Goal: Transaction & Acquisition: Purchase product/service

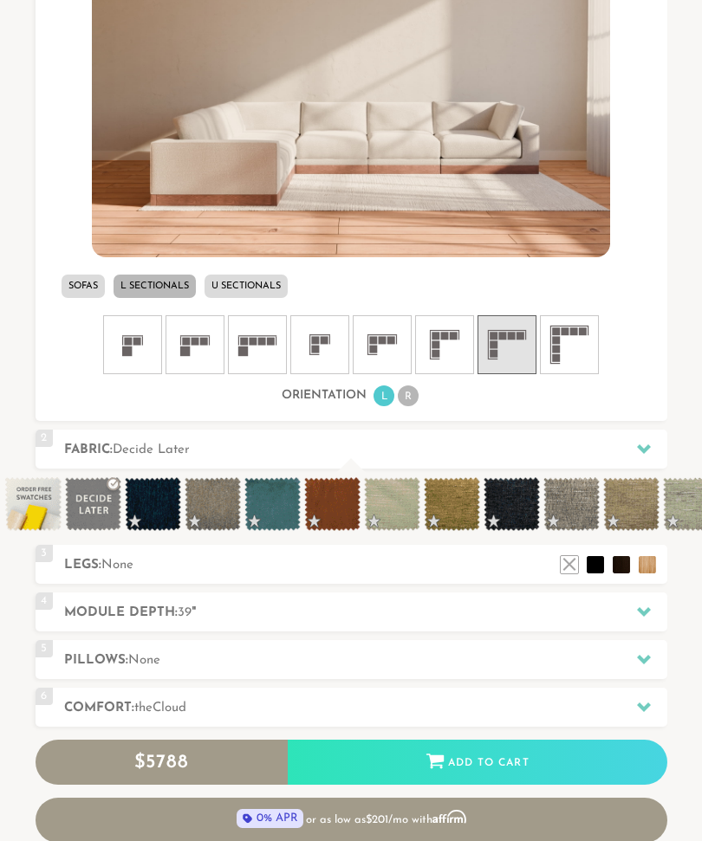
scroll to position [667, 0]
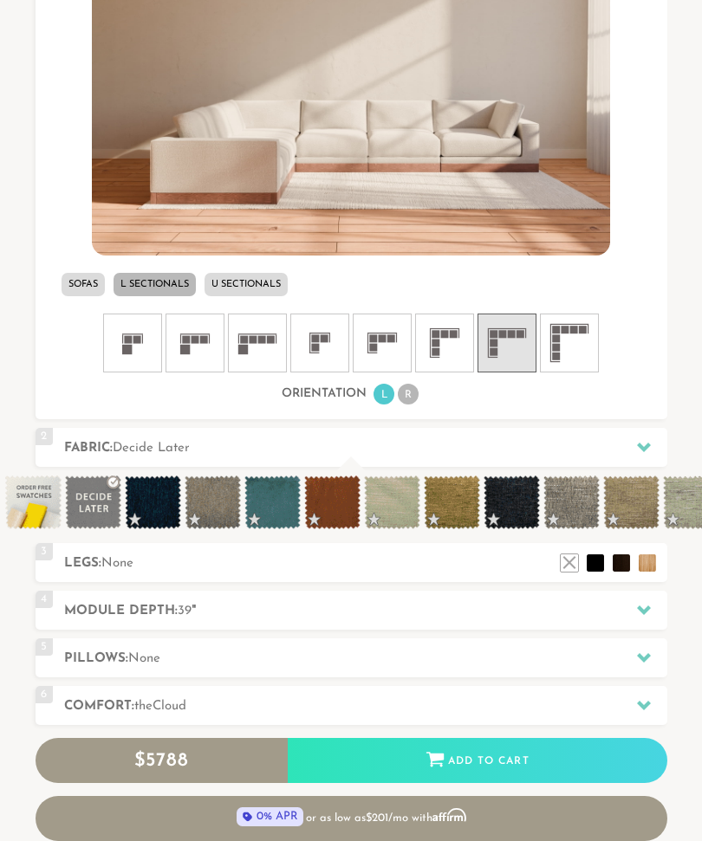
click at [640, 436] on div at bounding box center [643, 448] width 36 height 36
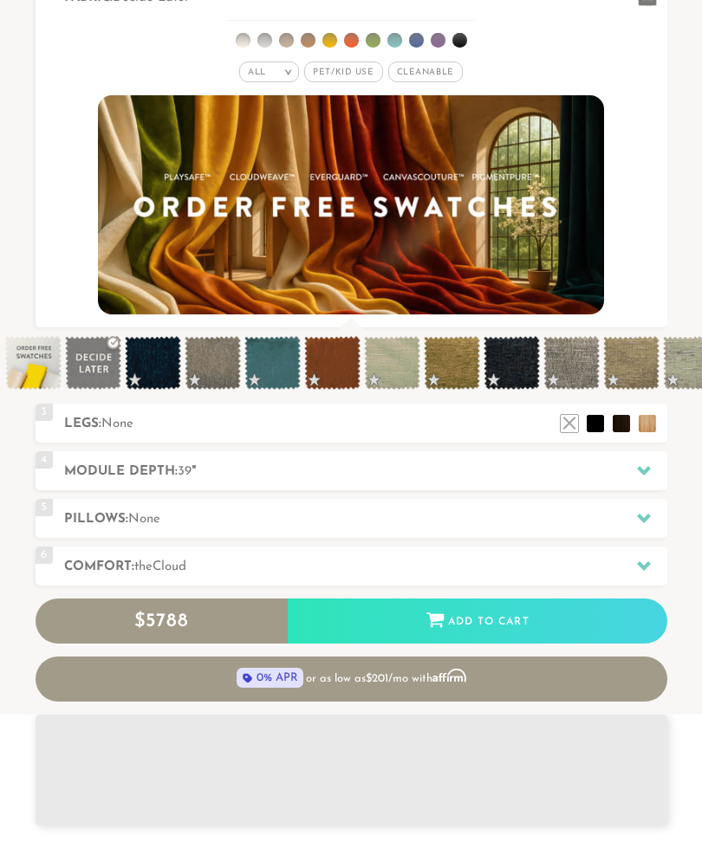
scroll to position [1, 1]
click at [626, 431] on li at bounding box center [620, 423] width 17 height 17
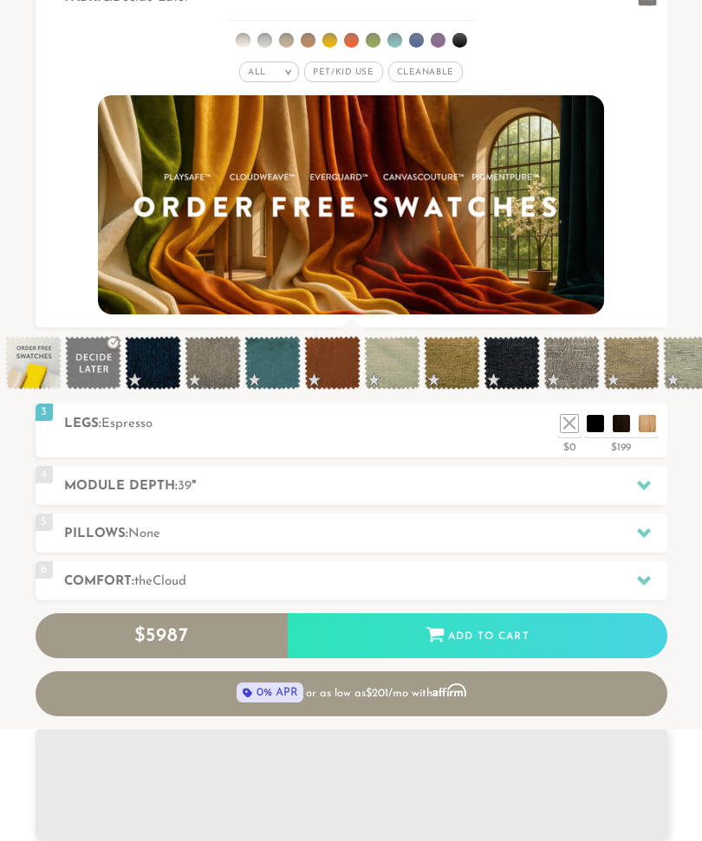
scroll to position [16375, 702]
click at [593, 430] on li at bounding box center [594, 423] width 17 height 17
click at [625, 432] on li at bounding box center [620, 423] width 17 height 17
click at [648, 538] on icon at bounding box center [644, 533] width 14 height 14
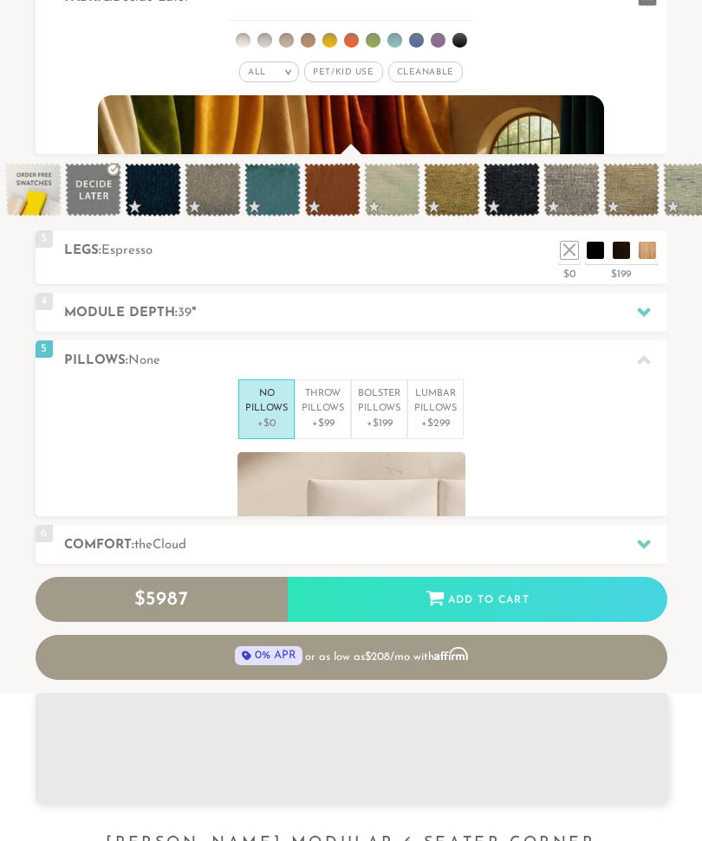
scroll to position [16309, 702]
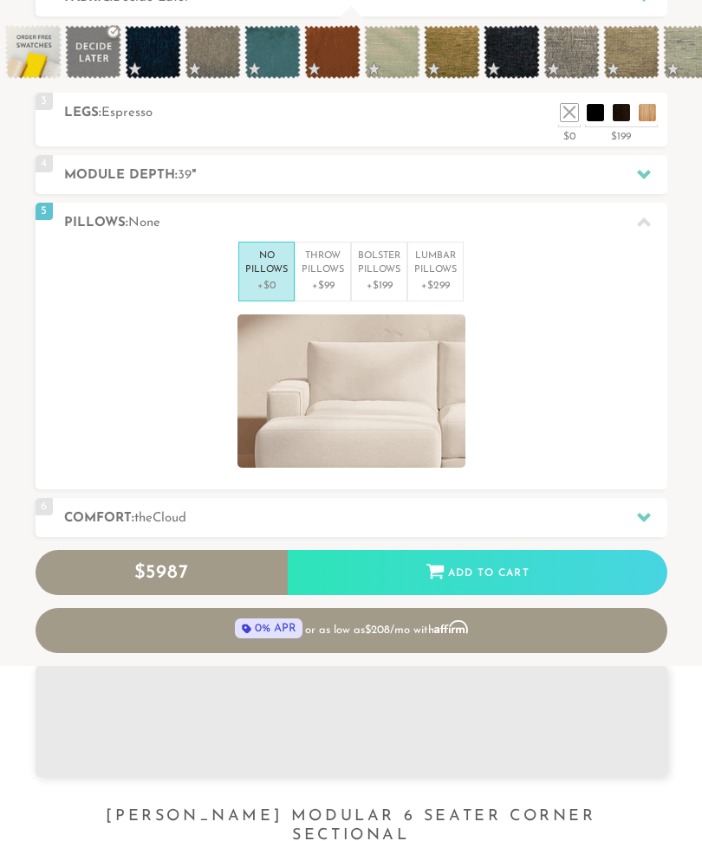
click at [23, 509] on div "Introducing [PERSON_NAME] Modular $ 5987 Retail $ 8978 $ 5987 Retail $ 8978 0% …" at bounding box center [351, 251] width 702 height 806
click at [647, 527] on div at bounding box center [643, 518] width 36 height 36
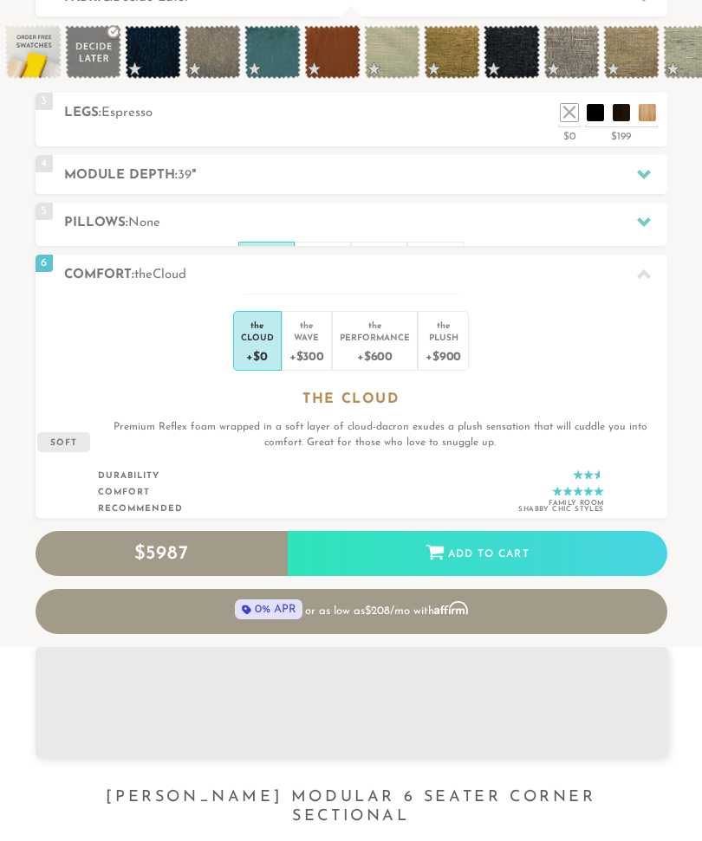
scroll to position [16292, 702]
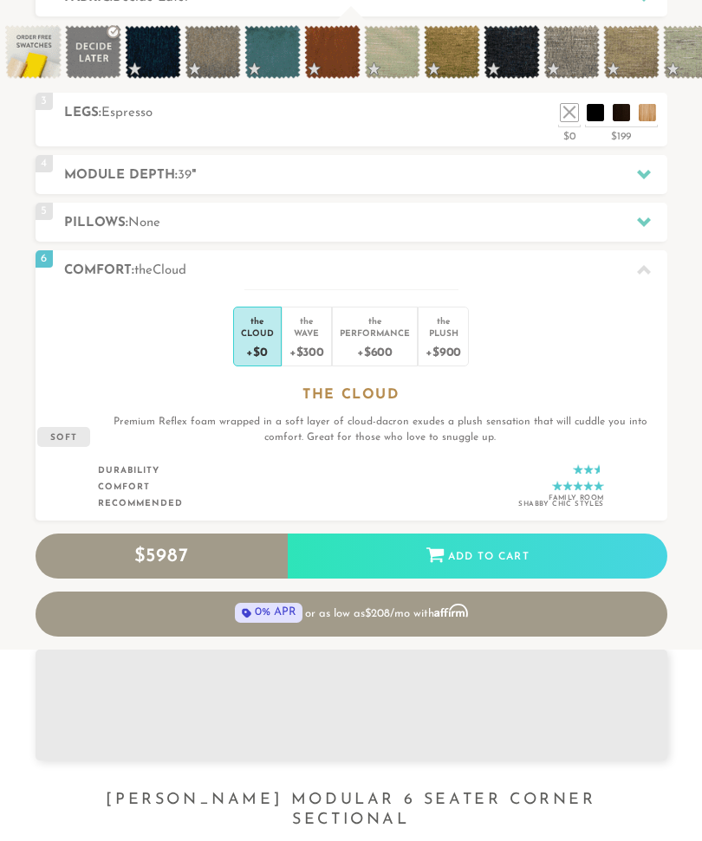
click at [383, 354] on div "+$600" at bounding box center [375, 351] width 70 height 25
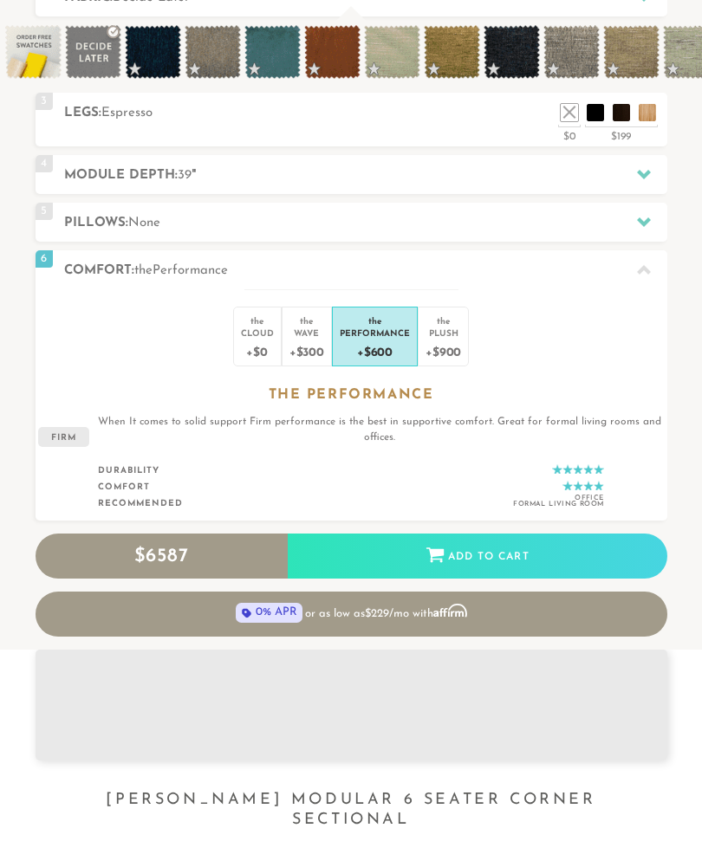
click at [314, 347] on div "+$300" at bounding box center [306, 351] width 35 height 25
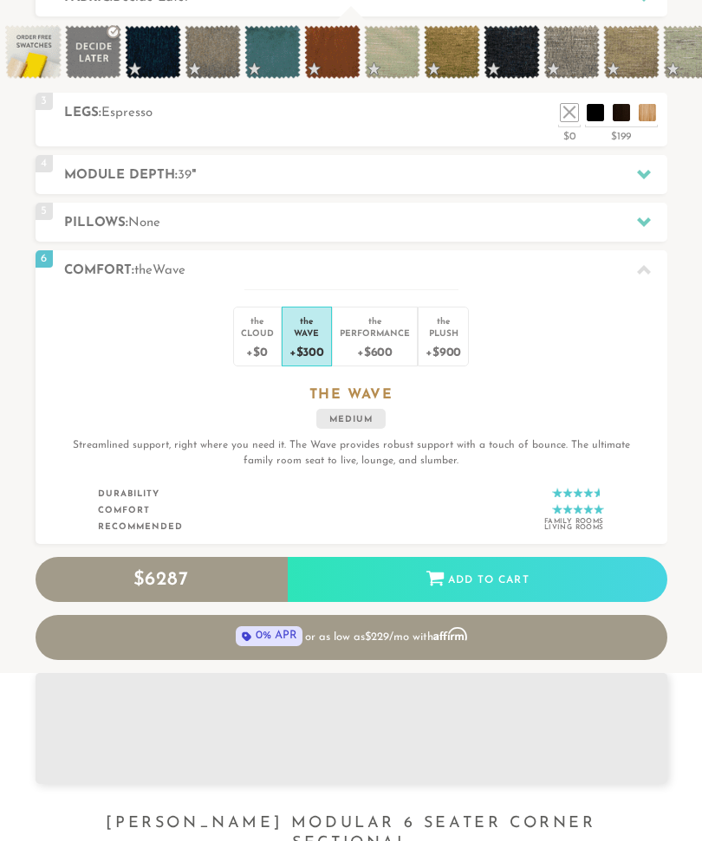
scroll to position [16315, 702]
click at [447, 347] on div "+$900" at bounding box center [443, 351] width 36 height 25
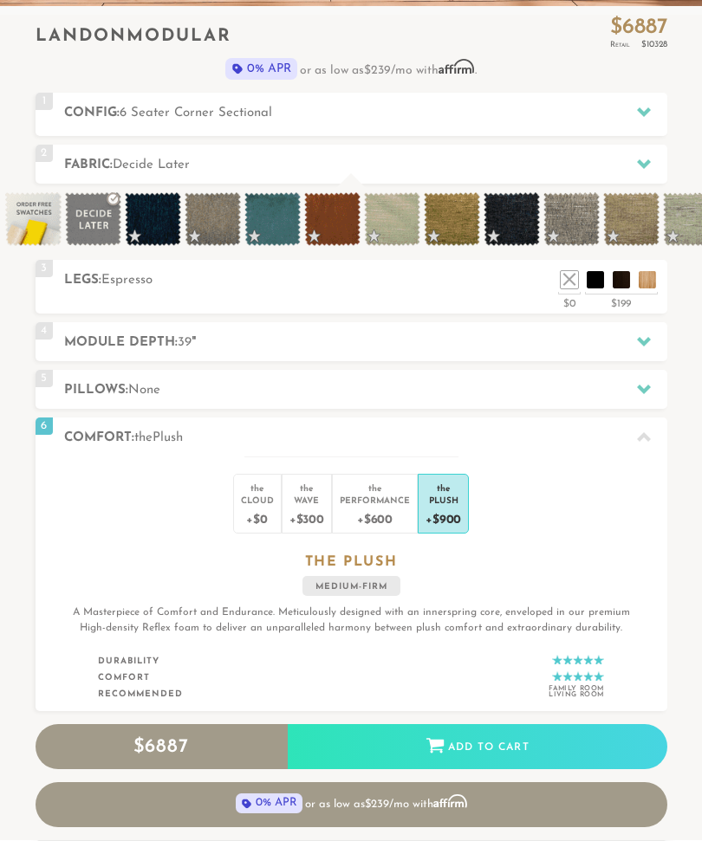
scroll to position [497, 0]
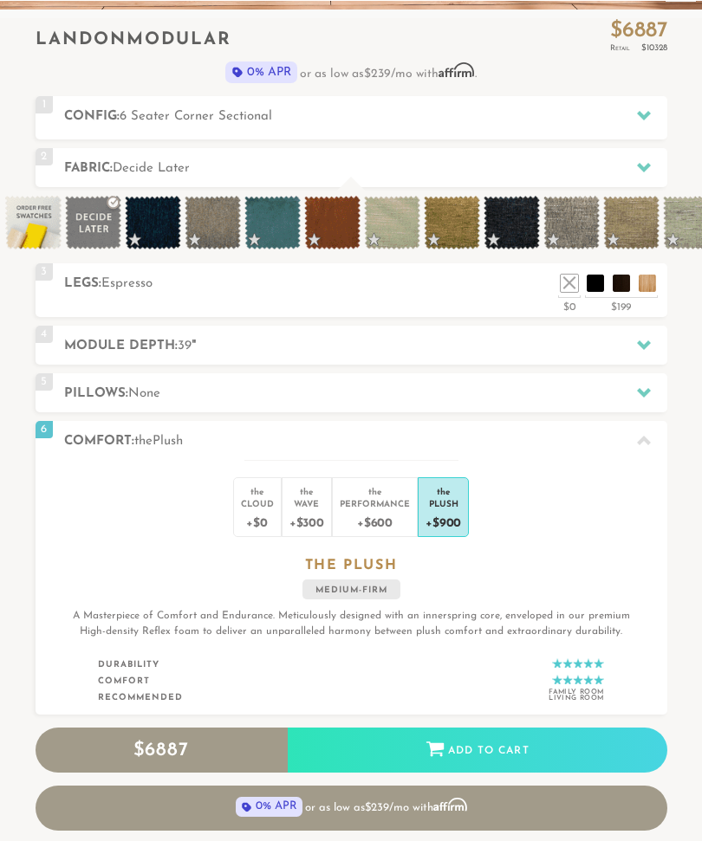
click at [641, 174] on div at bounding box center [643, 167] width 36 height 36
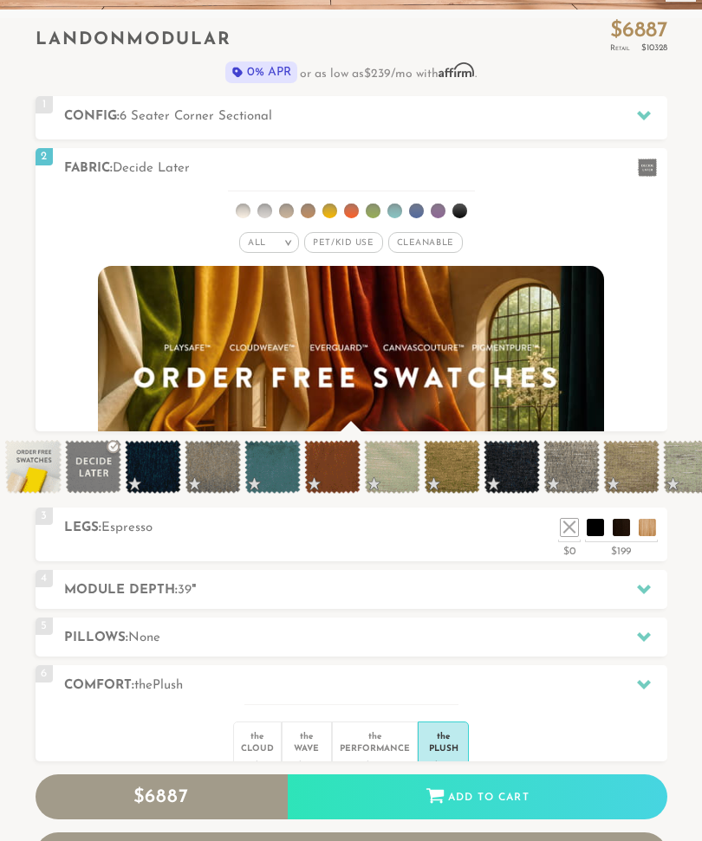
scroll to position [1, 1]
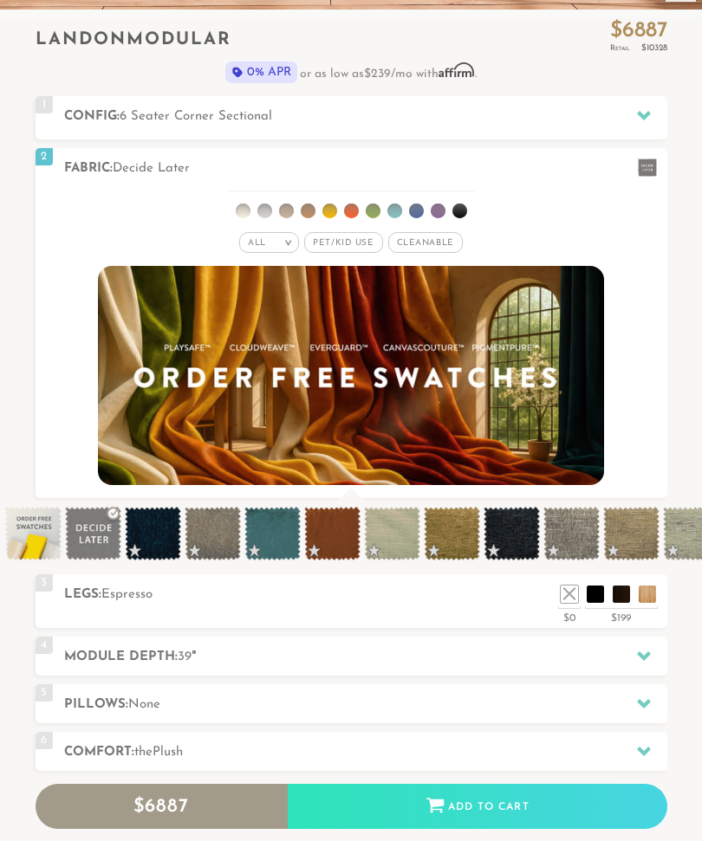
click at [288, 249] on div "All >" at bounding box center [269, 242] width 60 height 21
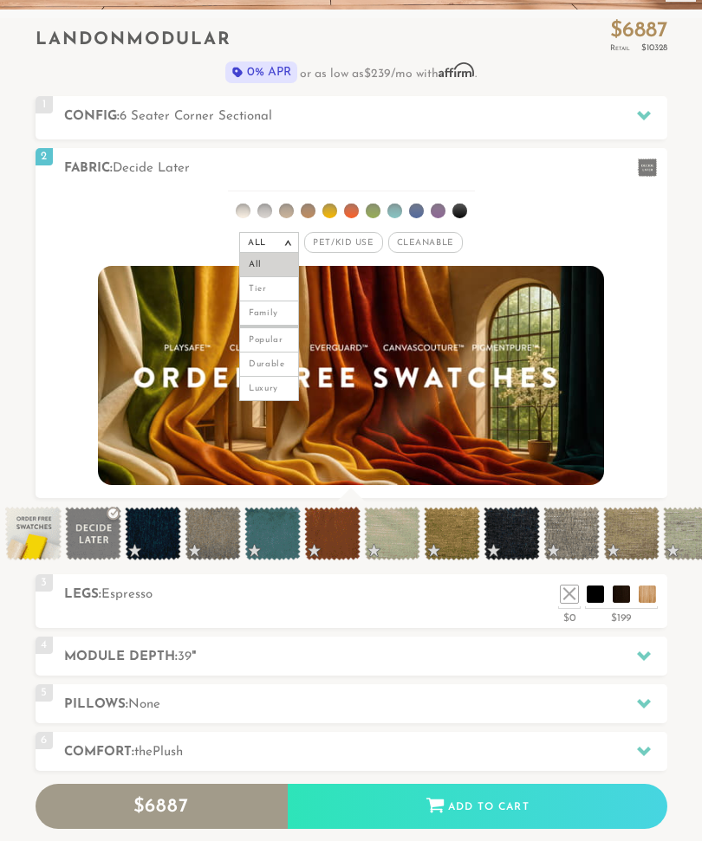
click at [273, 398] on li "Luxury" at bounding box center [269, 389] width 60 height 24
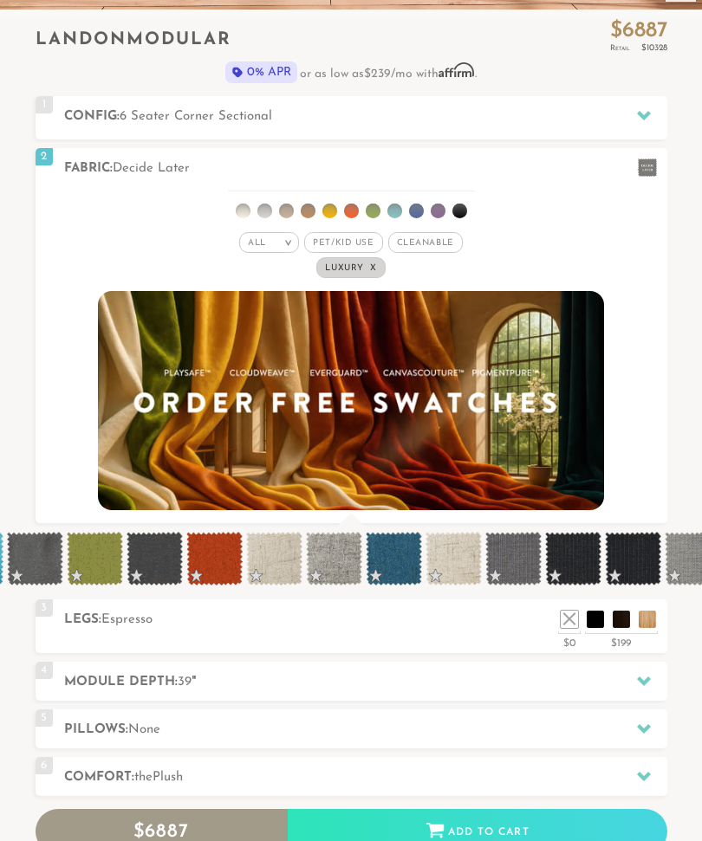
scroll to position [0, 4240]
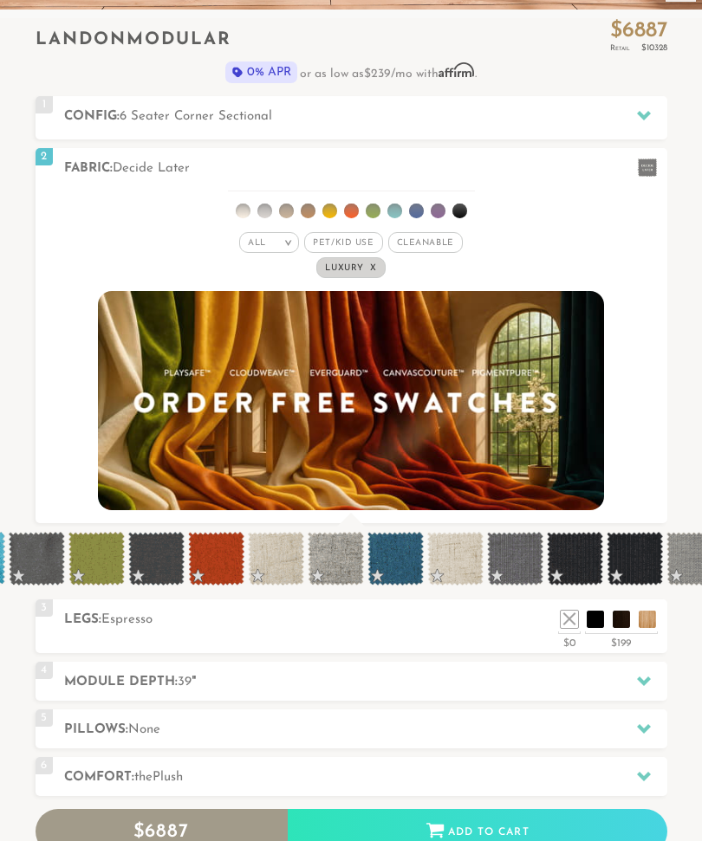
click at [106, 573] on span at bounding box center [96, 559] width 56 height 54
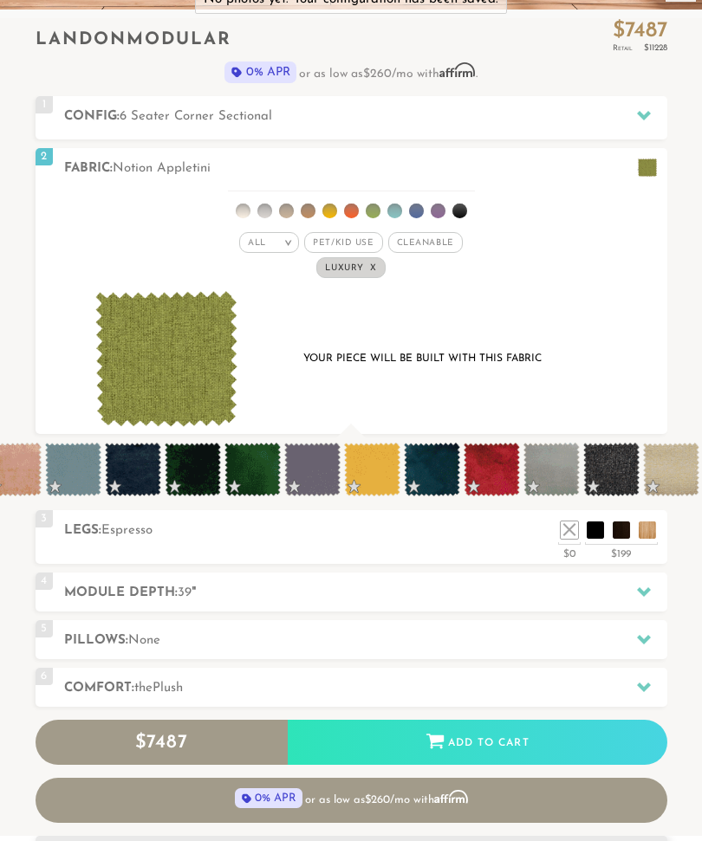
scroll to position [0, 6713]
click at [287, 247] on em ">" at bounding box center [288, 242] width 13 height 9
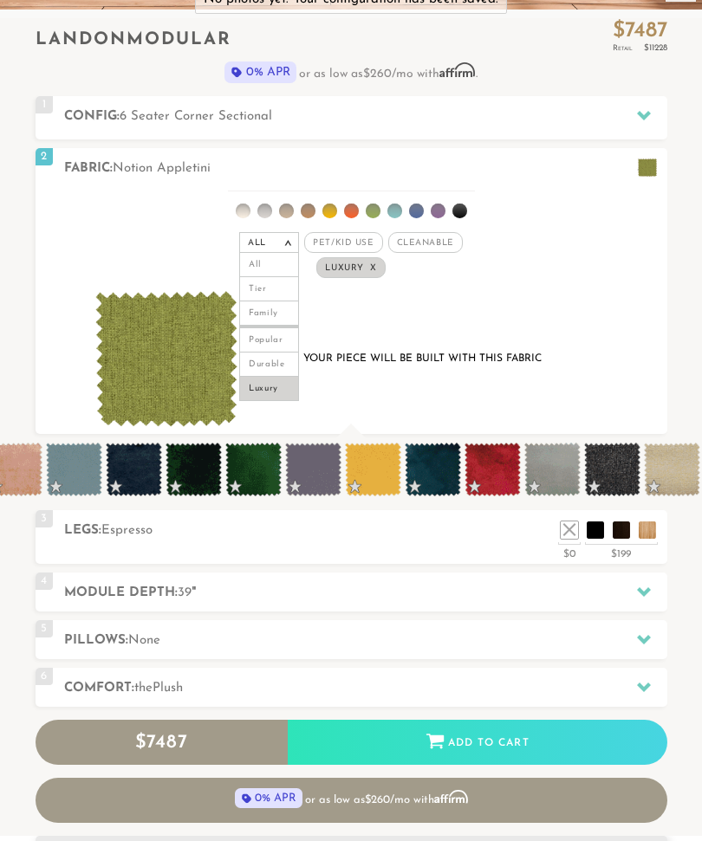
click at [283, 339] on li "Popular" at bounding box center [269, 339] width 60 height 27
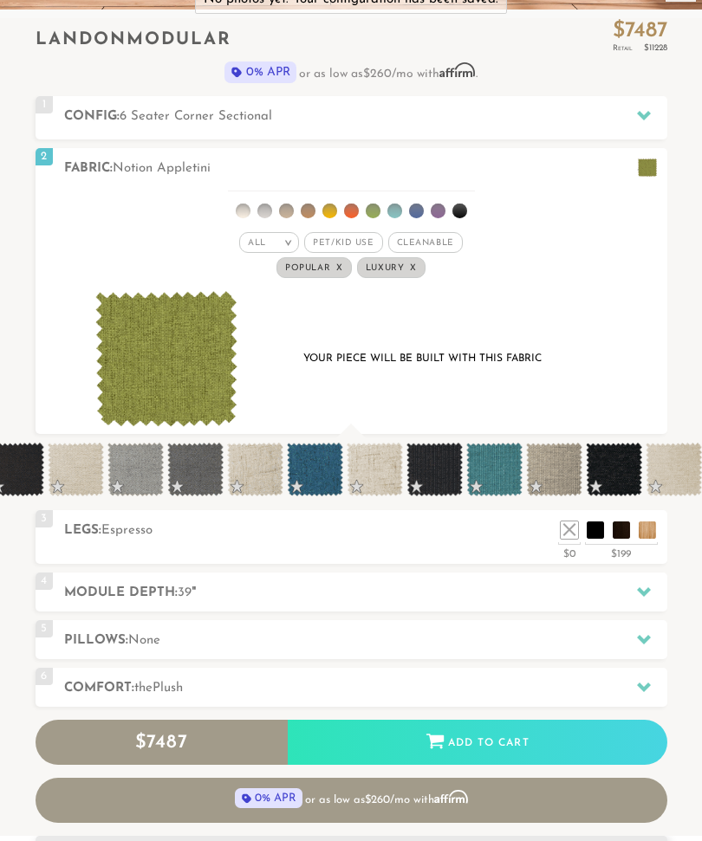
click at [373, 214] on li at bounding box center [373, 211] width 15 height 15
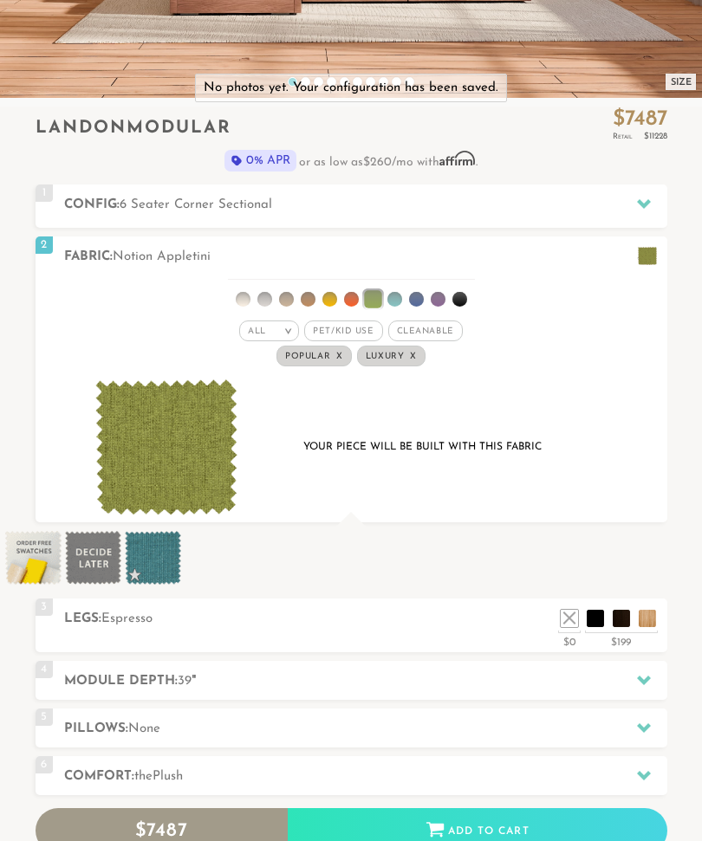
scroll to position [407, 0]
click at [286, 334] on em ">" at bounding box center [288, 331] width 13 height 9
click at [283, 352] on li "All" at bounding box center [269, 353] width 60 height 24
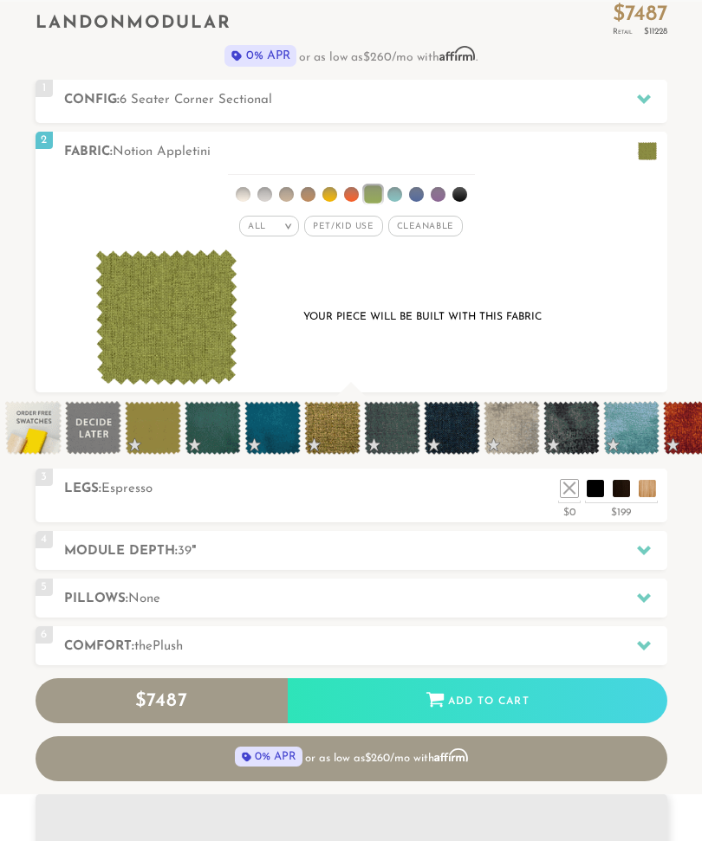
scroll to position [535, 0]
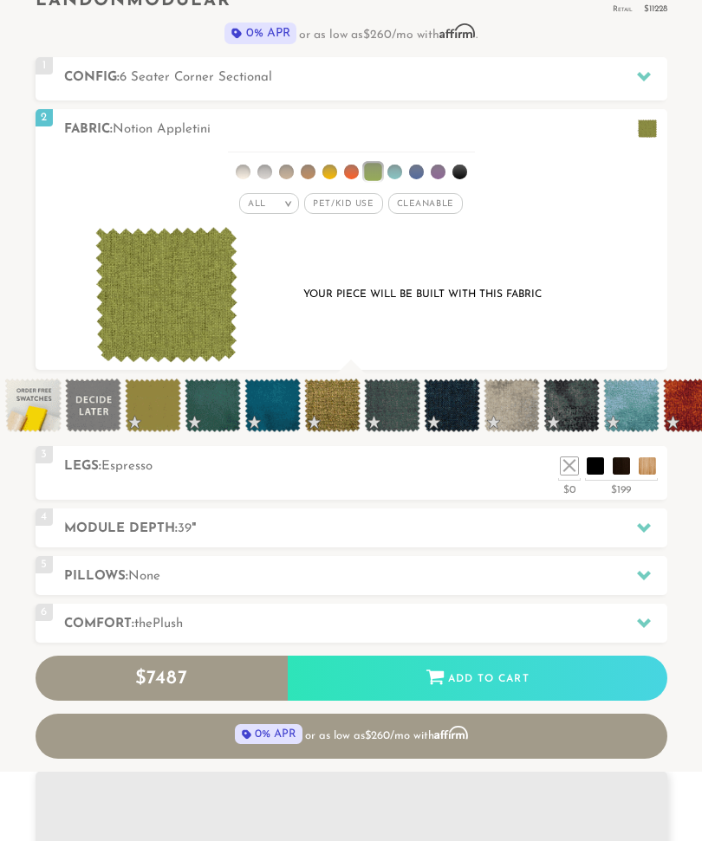
click at [42, 408] on span at bounding box center [33, 406] width 56 height 54
